Goal: Information Seeking & Learning: Learn about a topic

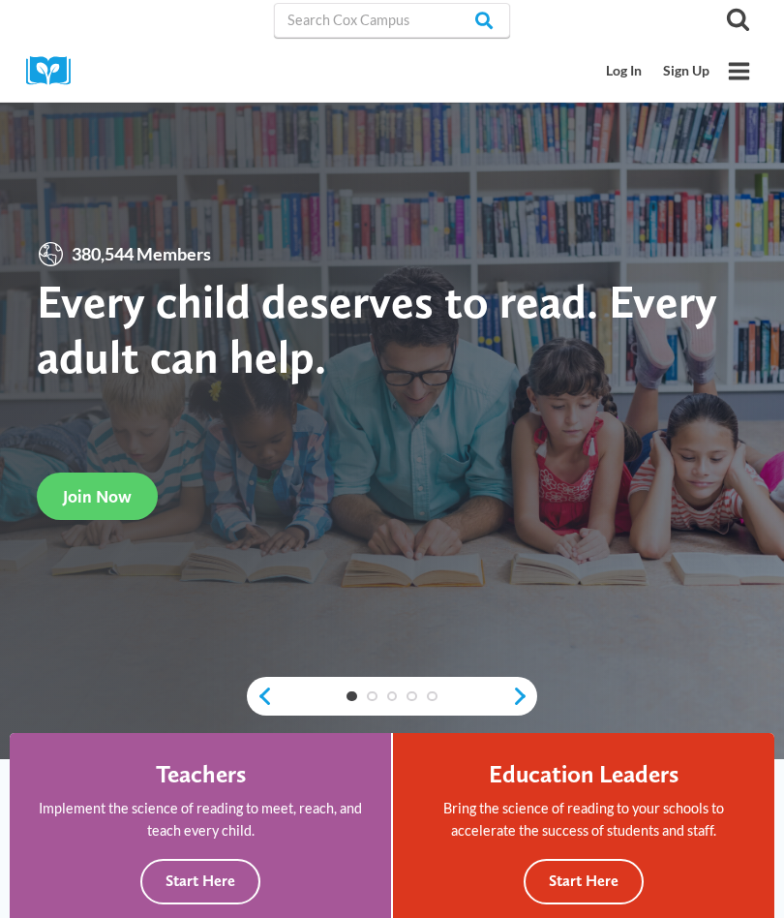
click at [75, 277] on strong "Every child deserves to read. Every adult can help." at bounding box center [377, 328] width 681 height 111
click at [514, 694] on link "Next" at bounding box center [524, 695] width 26 height 21
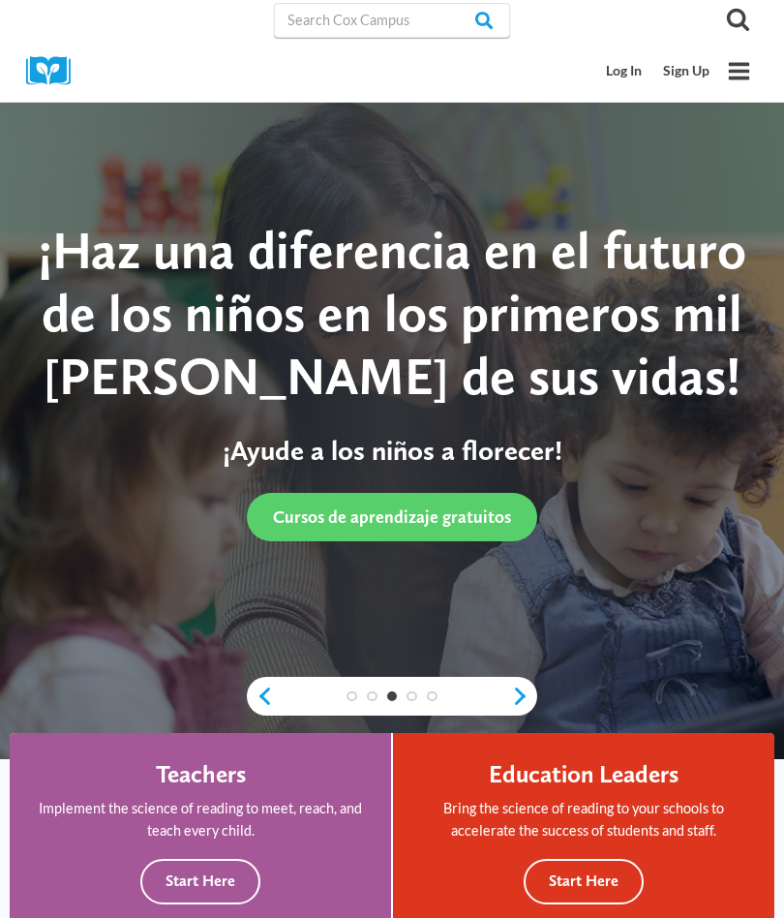
click at [513, 693] on link "Next" at bounding box center [524, 695] width 26 height 21
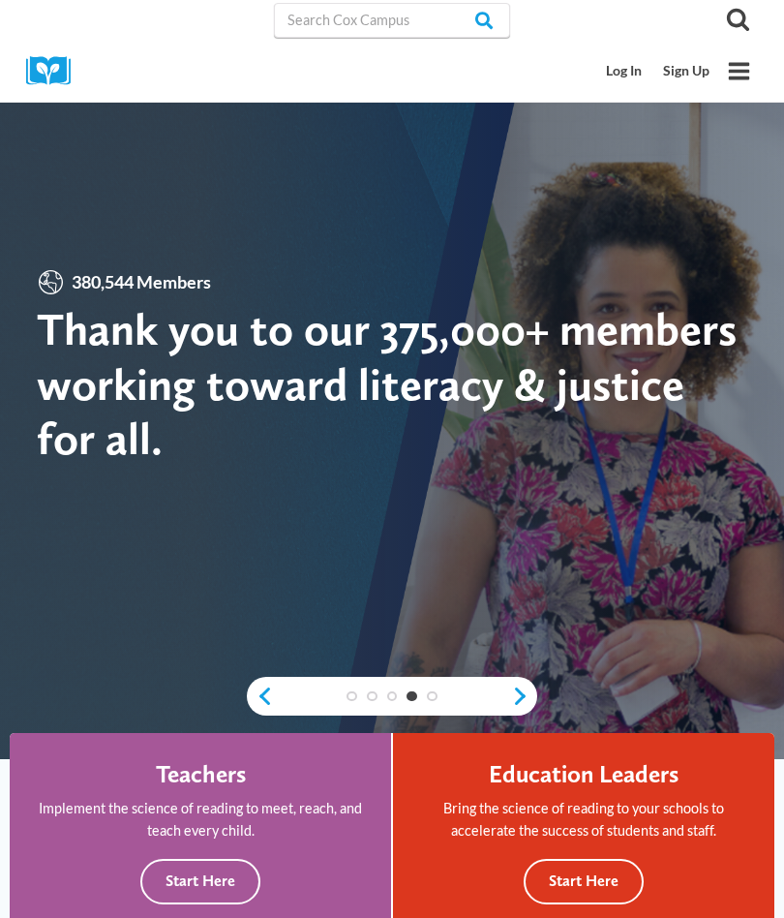
click at [507, 672] on div at bounding box center [392, 415] width 784 height 688
click at [516, 687] on link "Next" at bounding box center [524, 695] width 26 height 21
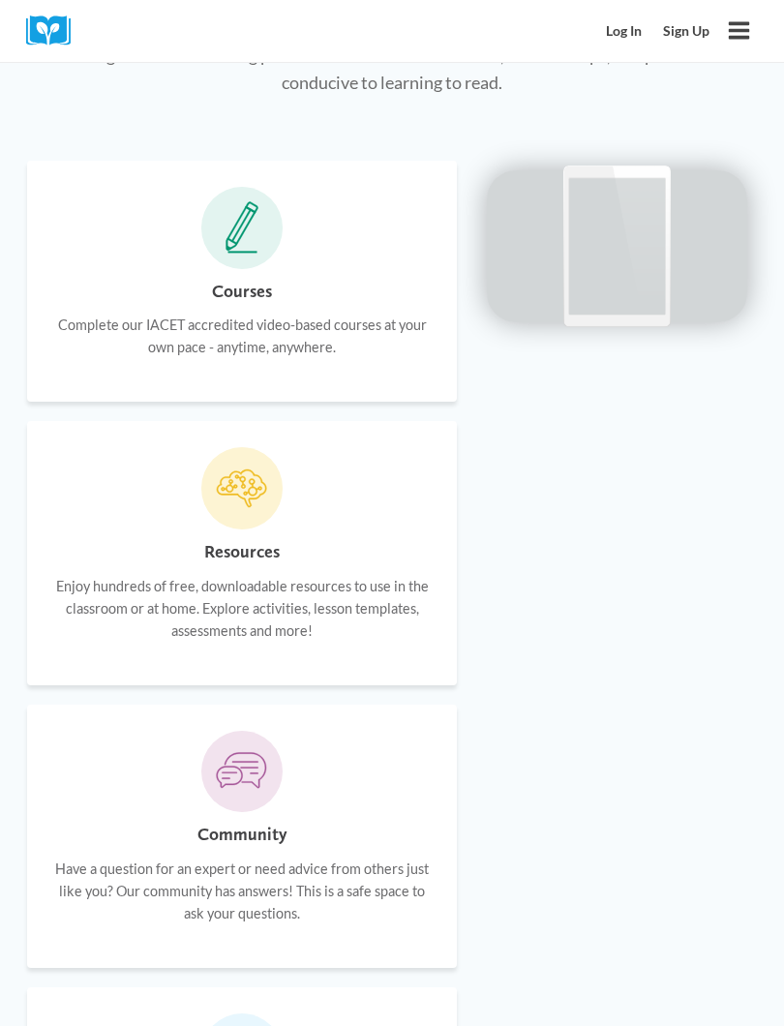
scroll to position [1423, 0]
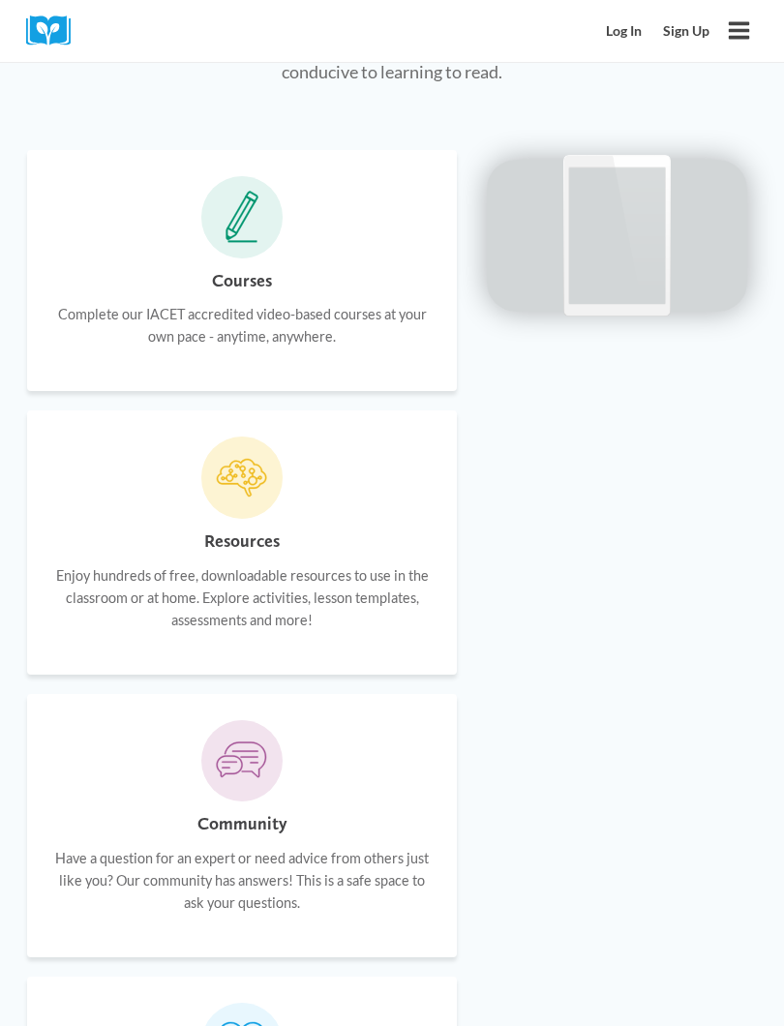
click at [228, 528] on h6 "Resources" at bounding box center [242, 542] width 76 height 28
click at [237, 537] on h6 "Resources" at bounding box center [242, 542] width 76 height 28
click at [227, 534] on h6 "Resources" at bounding box center [242, 542] width 76 height 28
click at [234, 473] on icon at bounding box center [236, 475] width 4 height 4
click at [175, 587] on p "Enjoy hundreds of free, downloadable resources to use in the classroom or at ho…" at bounding box center [242, 597] width 378 height 67
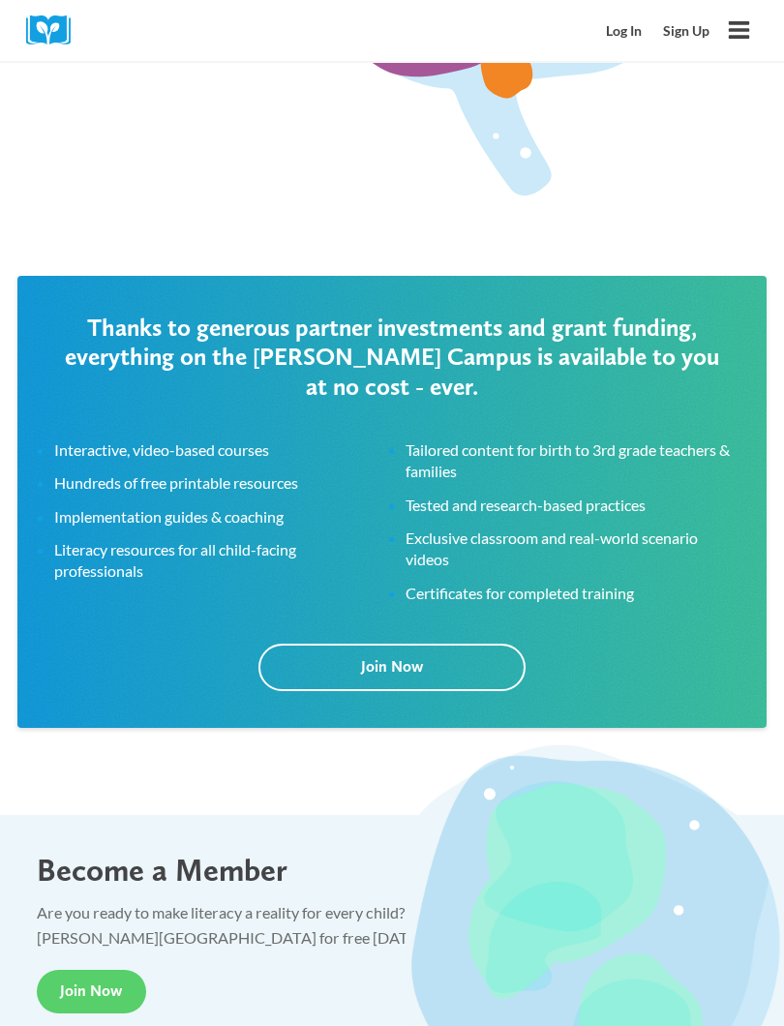
scroll to position [3410, 0]
click at [106, 441] on li "Interactive, video-based courses" at bounding box center [216, 450] width 325 height 21
click at [143, 444] on li "Interactive, video-based courses" at bounding box center [216, 450] width 325 height 21
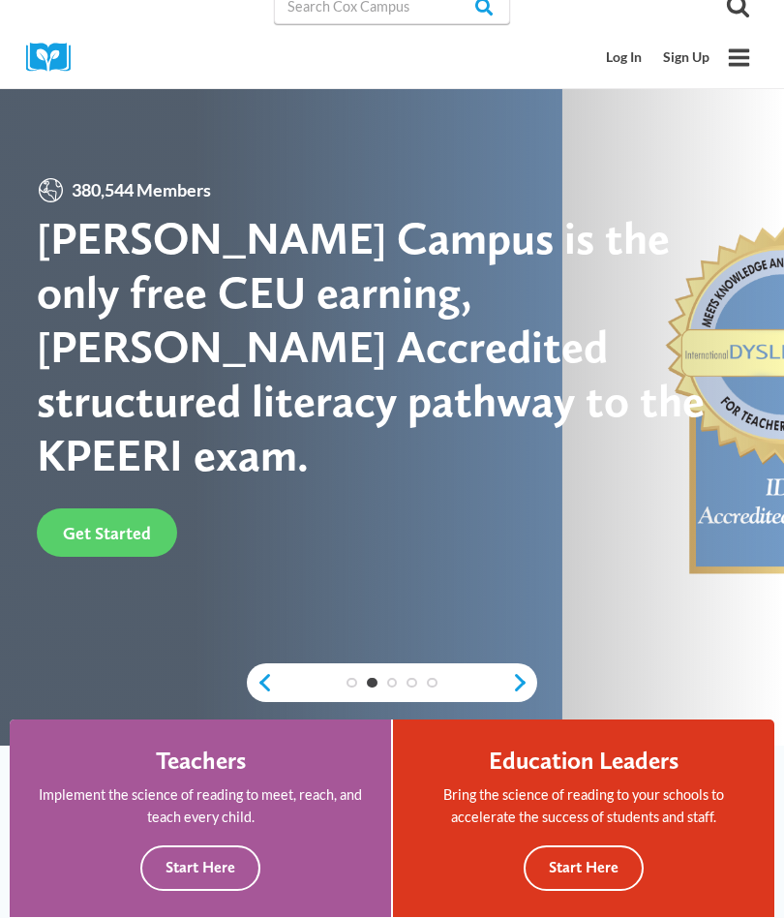
scroll to position [0, 0]
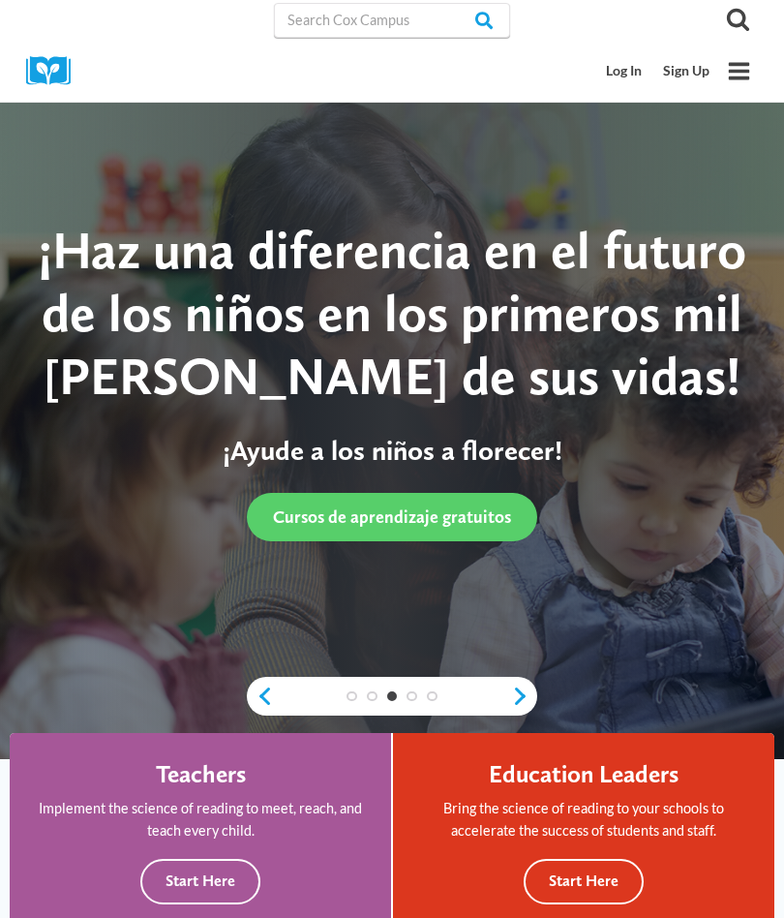
click at [47, 63] on img at bounding box center [55, 71] width 58 height 30
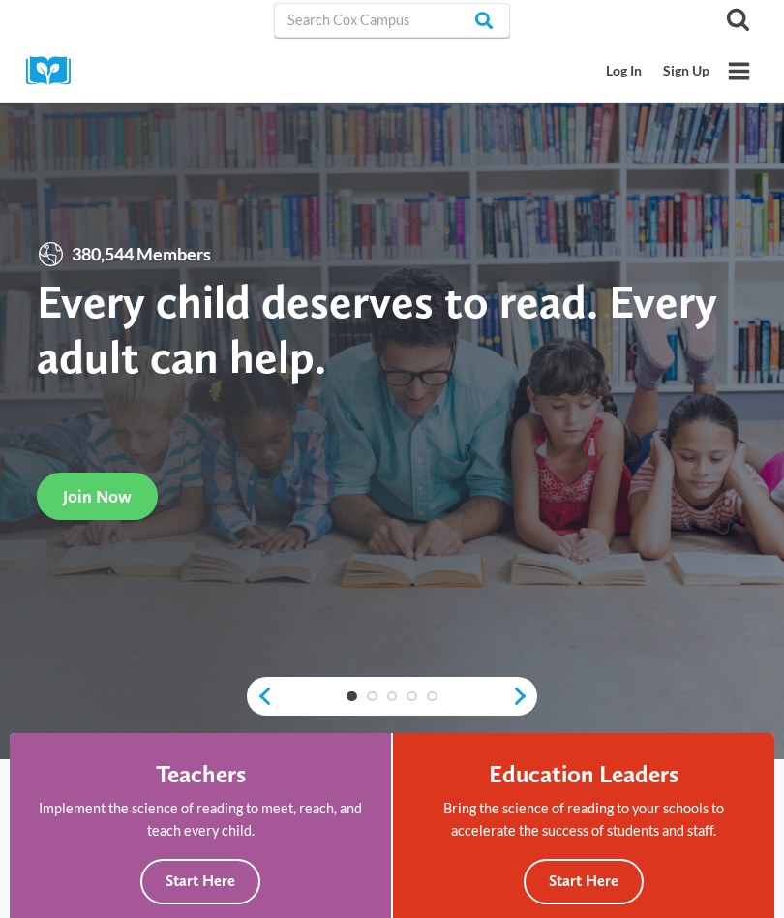
click at [739, 74] on icon "Toggle Menu" at bounding box center [739, 71] width 24 height 24
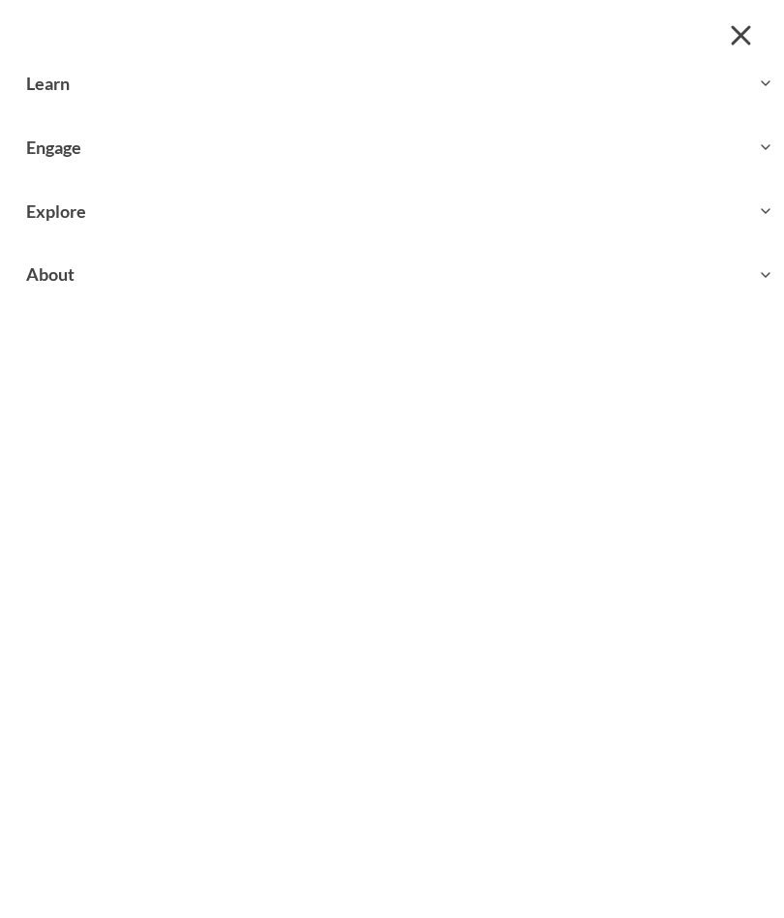
click at [57, 125] on button "Toggle child menu Expand" at bounding box center [392, 147] width 784 height 63
